Goal: Obtain resource: Obtain resource

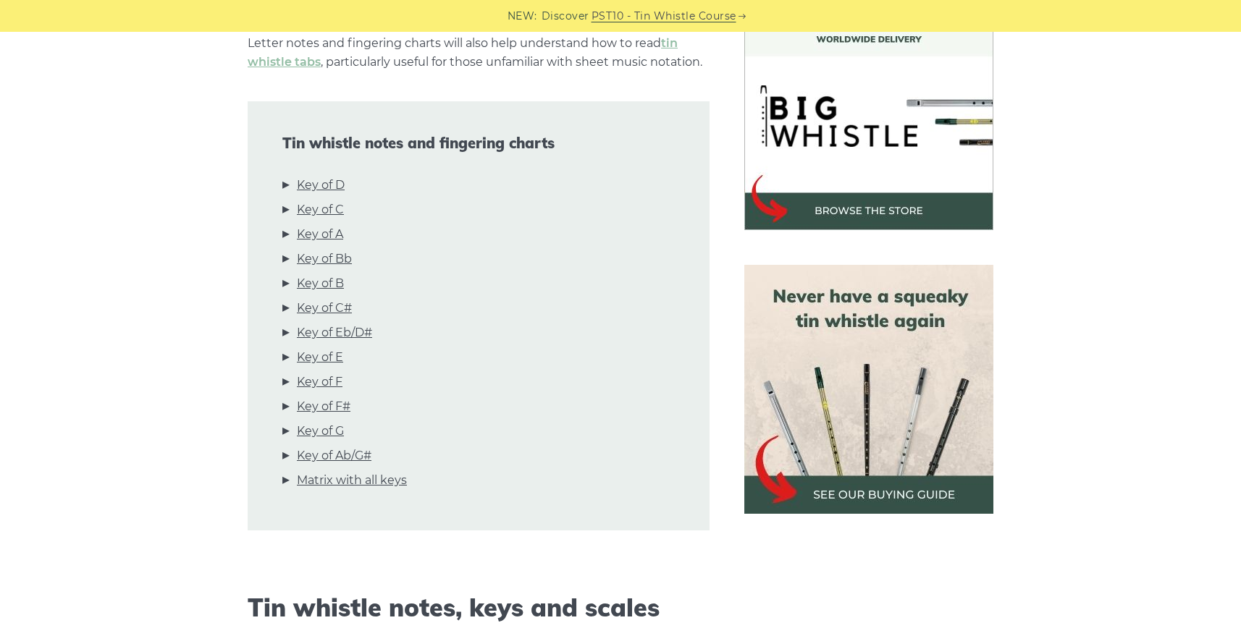
scroll to position [434, 0]
click at [321, 180] on link "Key of D" at bounding box center [321, 184] width 48 height 19
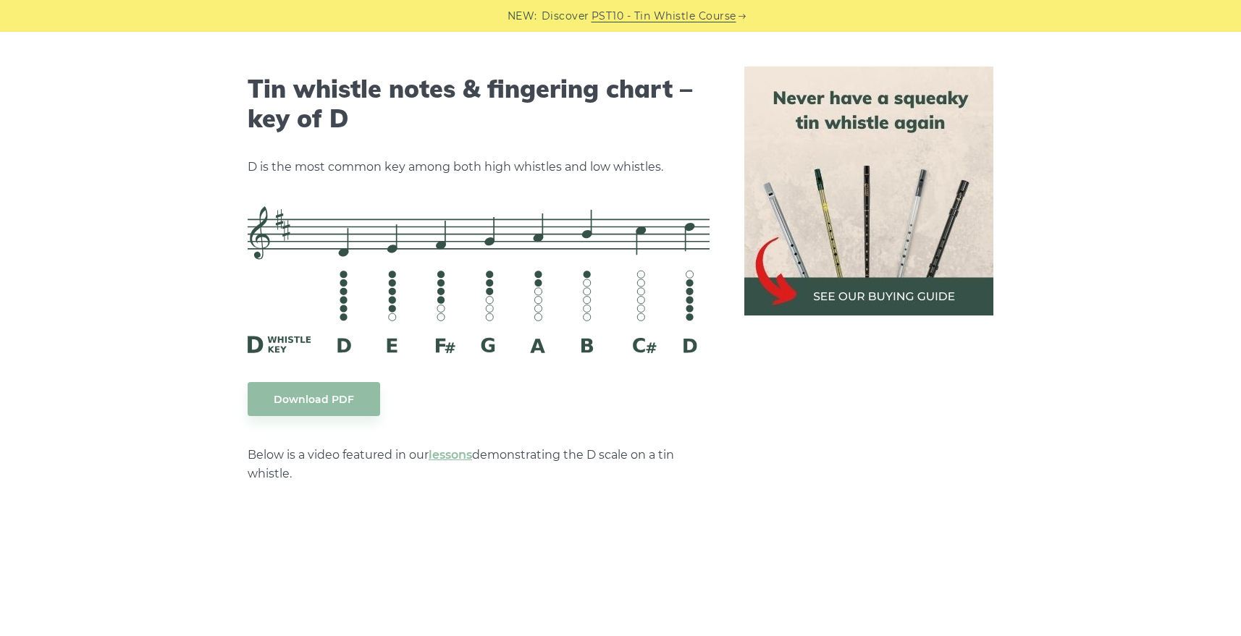
scroll to position [2256, 0]
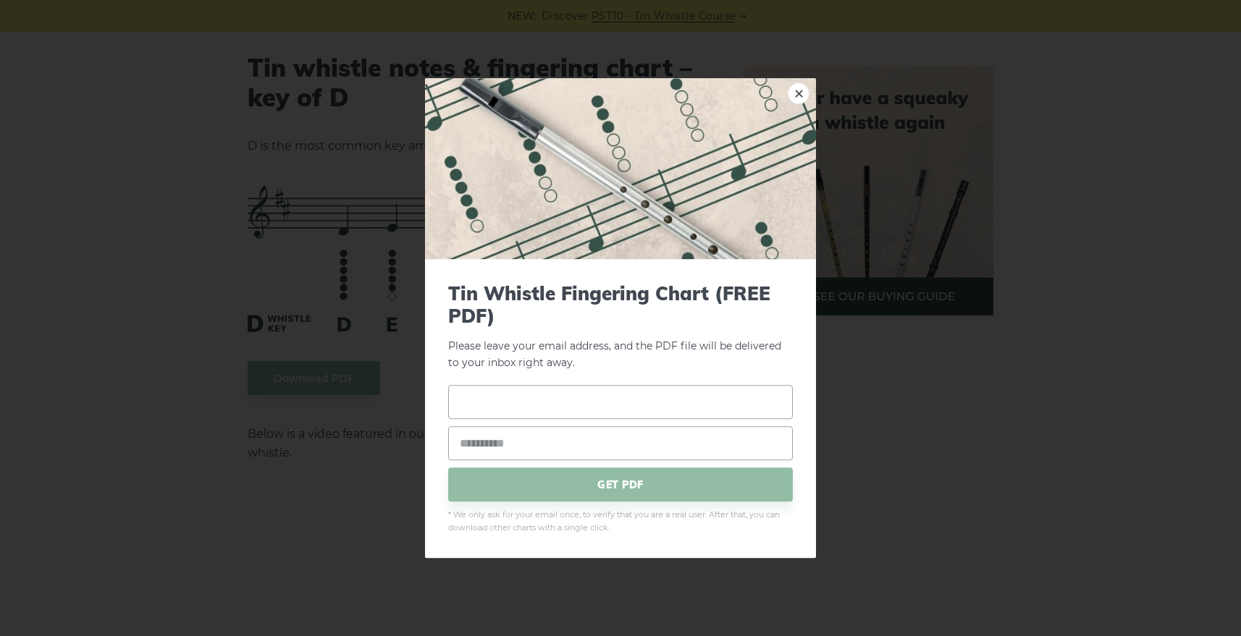
click at [618, 405] on input "text" at bounding box center [620, 403] width 345 height 34
type input "**********"
click at [464, 435] on input "email" at bounding box center [620, 444] width 345 height 34
type input "**********"
click at [618, 489] on span "GET PDF" at bounding box center [620, 485] width 345 height 34
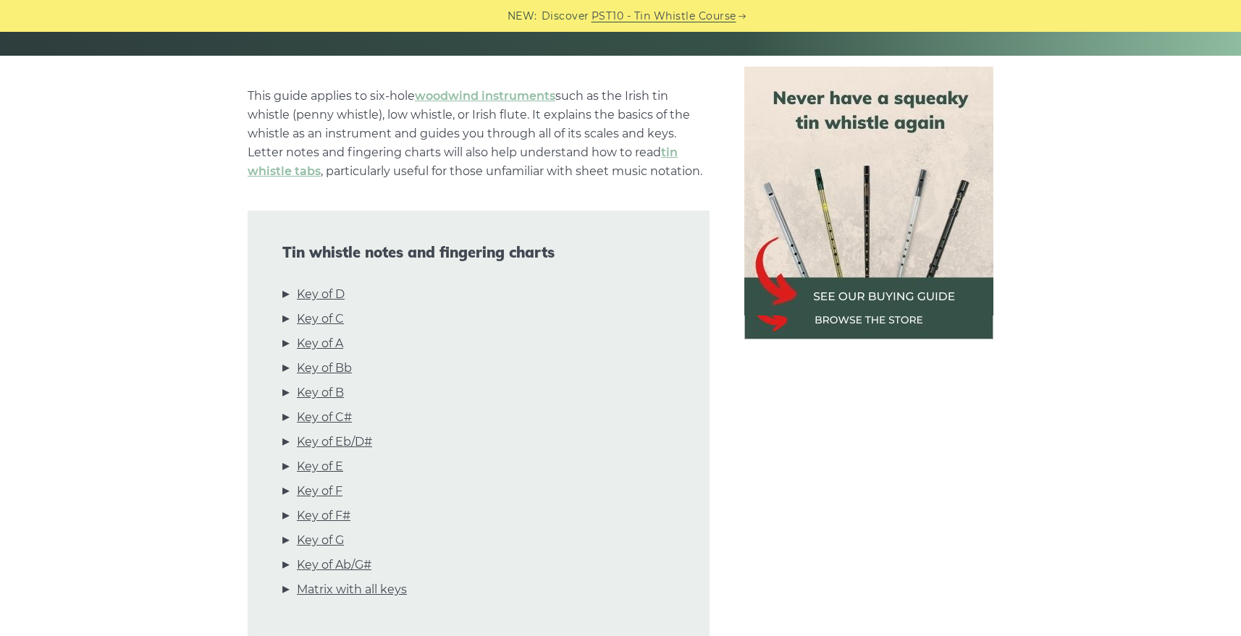
scroll to position [0, 0]
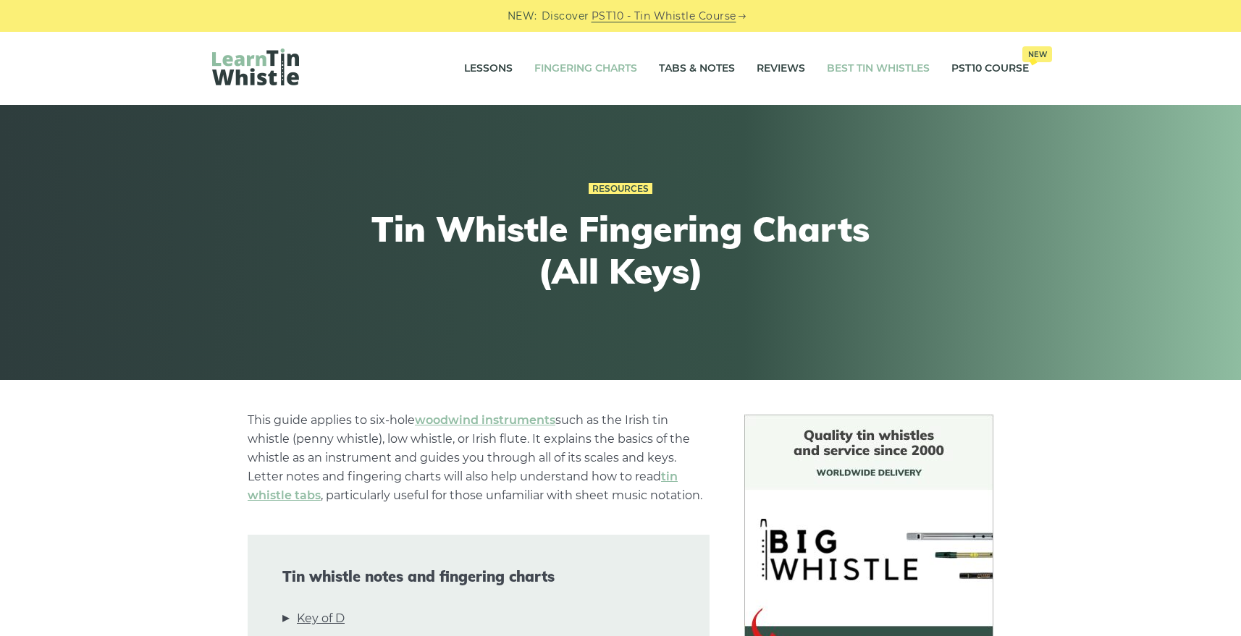
click at [883, 68] on link "Best Tin Whistles" at bounding box center [878, 69] width 103 height 36
click at [859, 68] on link "Best Tin Whistles" at bounding box center [878, 69] width 103 height 36
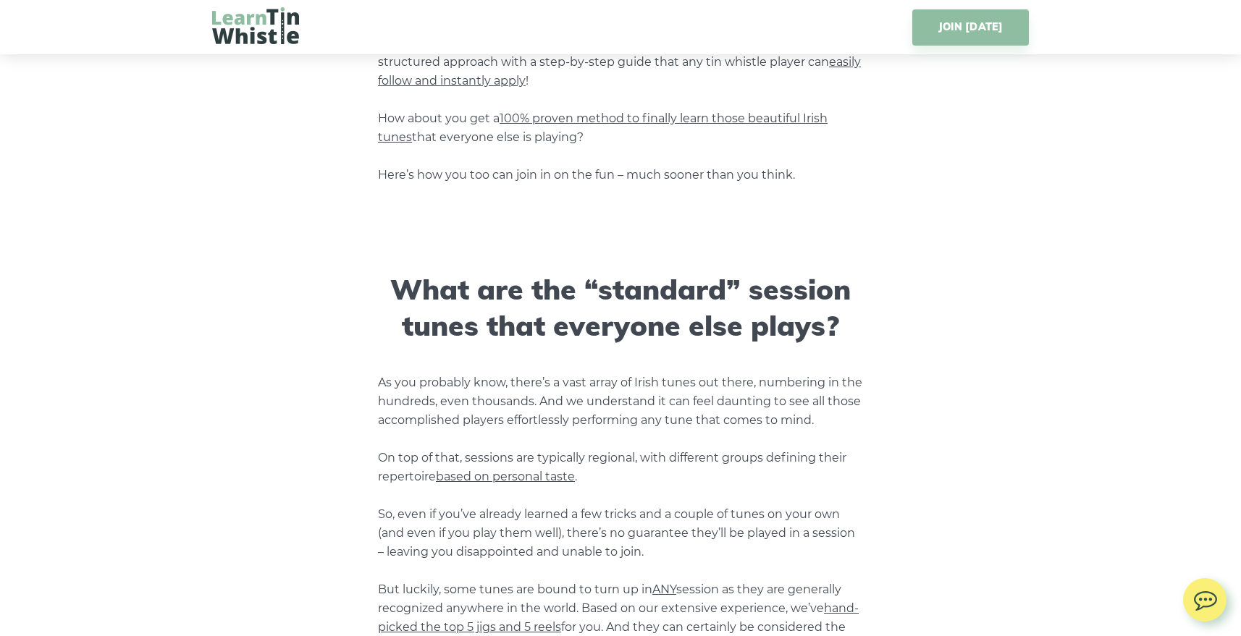
scroll to position [1665, 0]
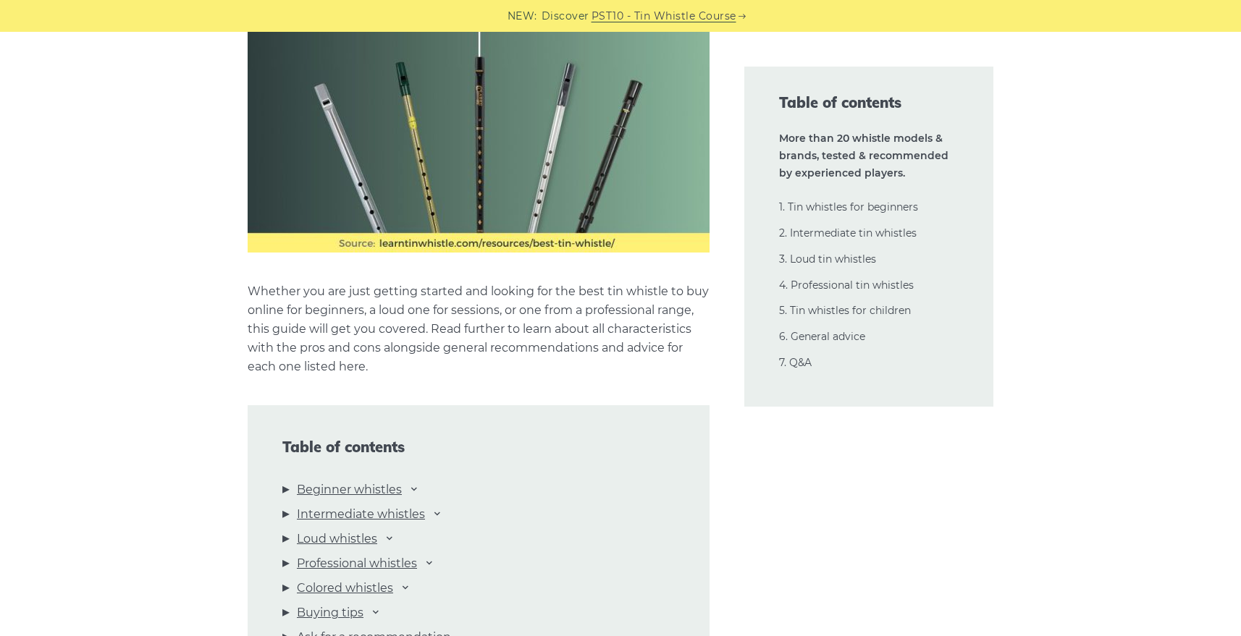
scroll to position [1375, 0]
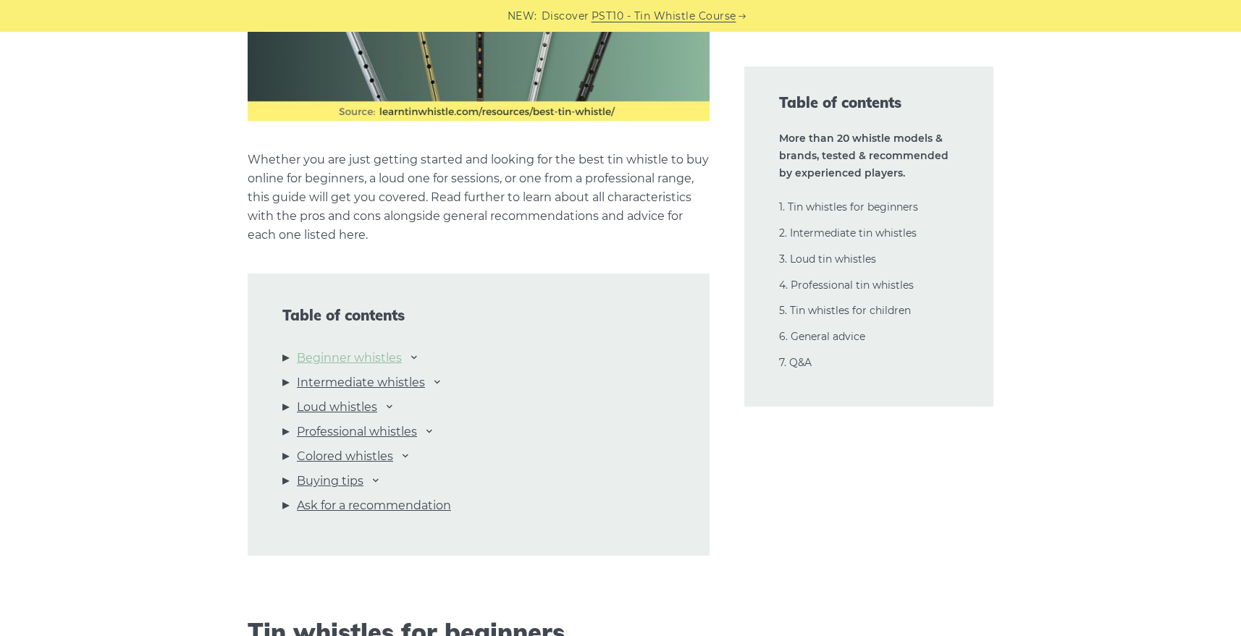
click at [342, 355] on link "Beginner whistles" at bounding box center [349, 358] width 105 height 19
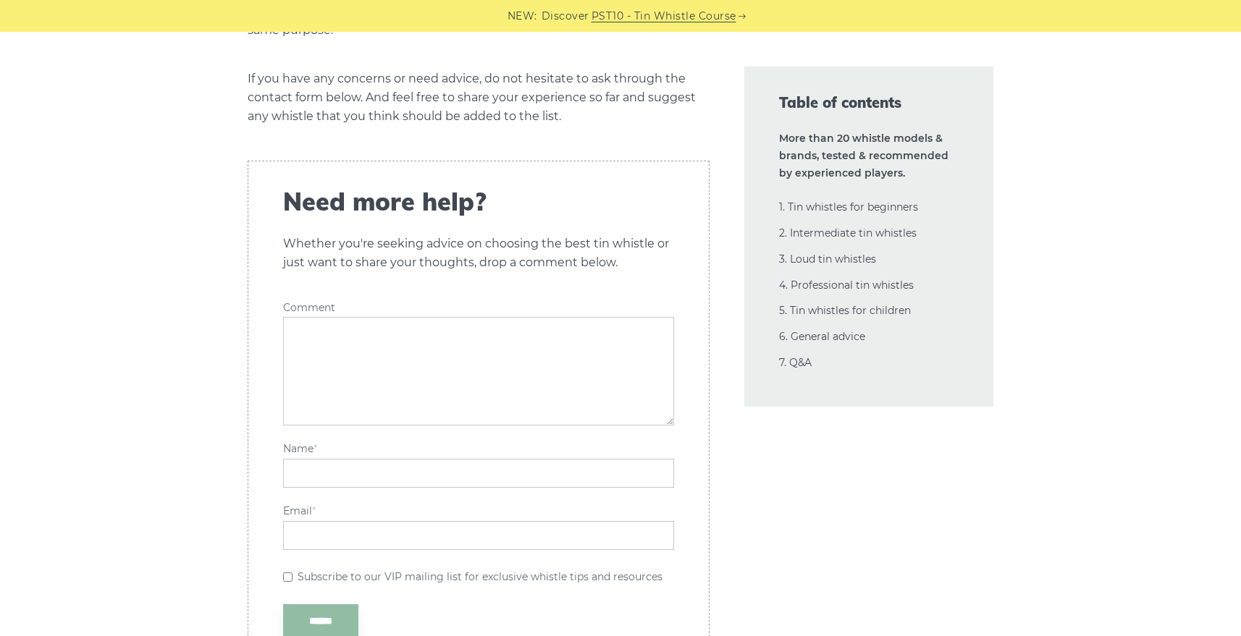
scroll to position [33989, 0]
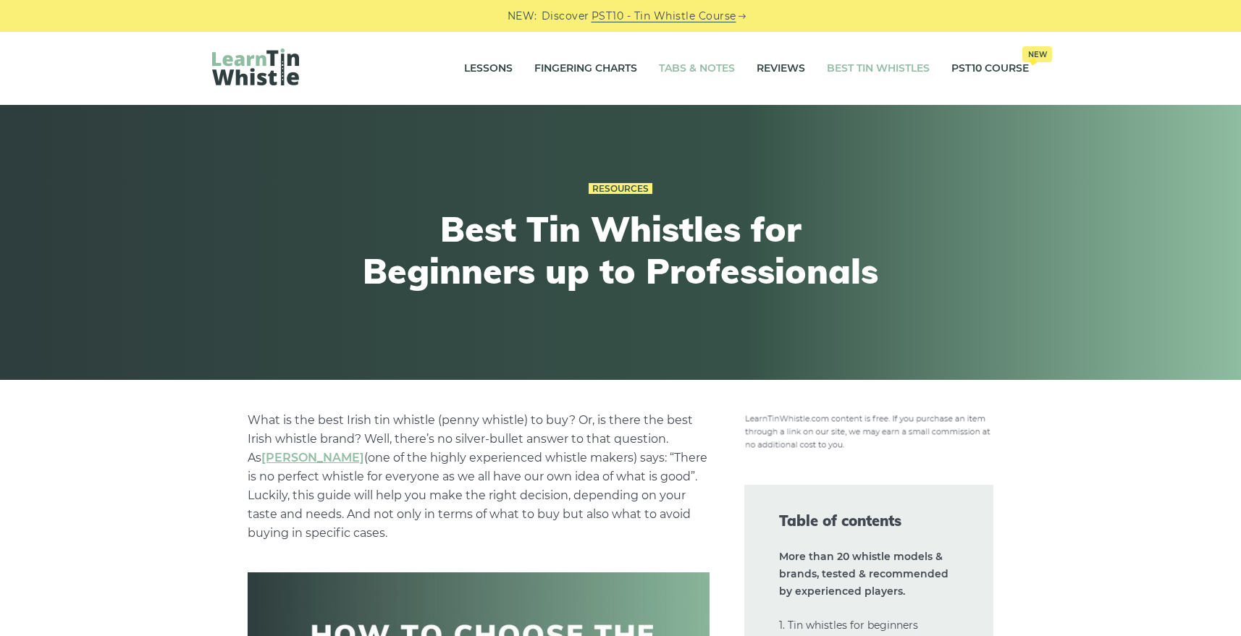
click at [697, 69] on link "Tabs & Notes" at bounding box center [697, 69] width 76 height 36
